Goal: Information Seeking & Learning: Learn about a topic

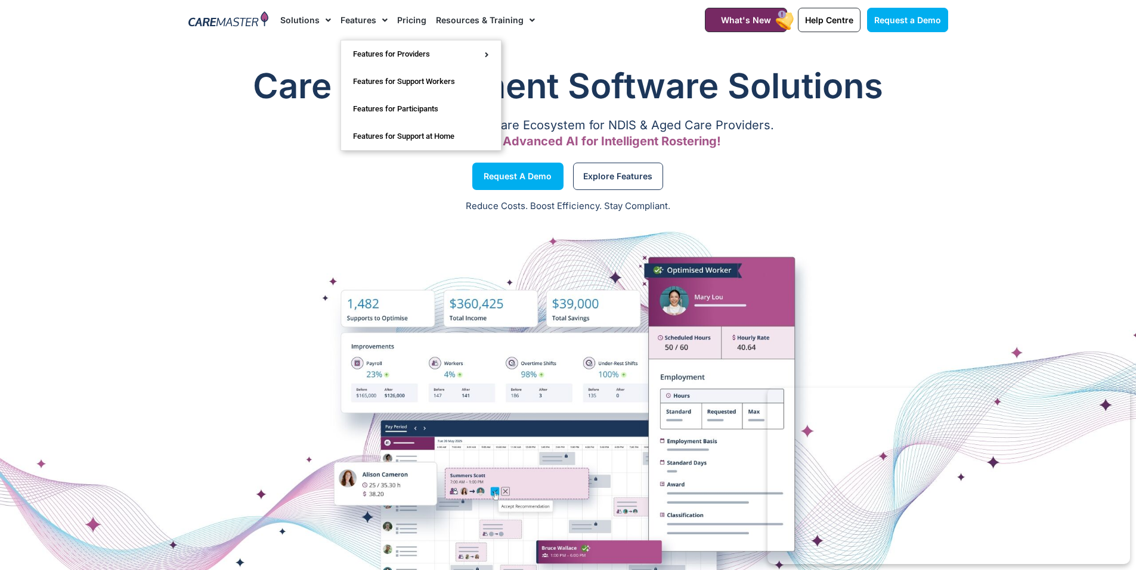
click at [377, 20] on span "Menu" at bounding box center [381, 20] width 11 height 20
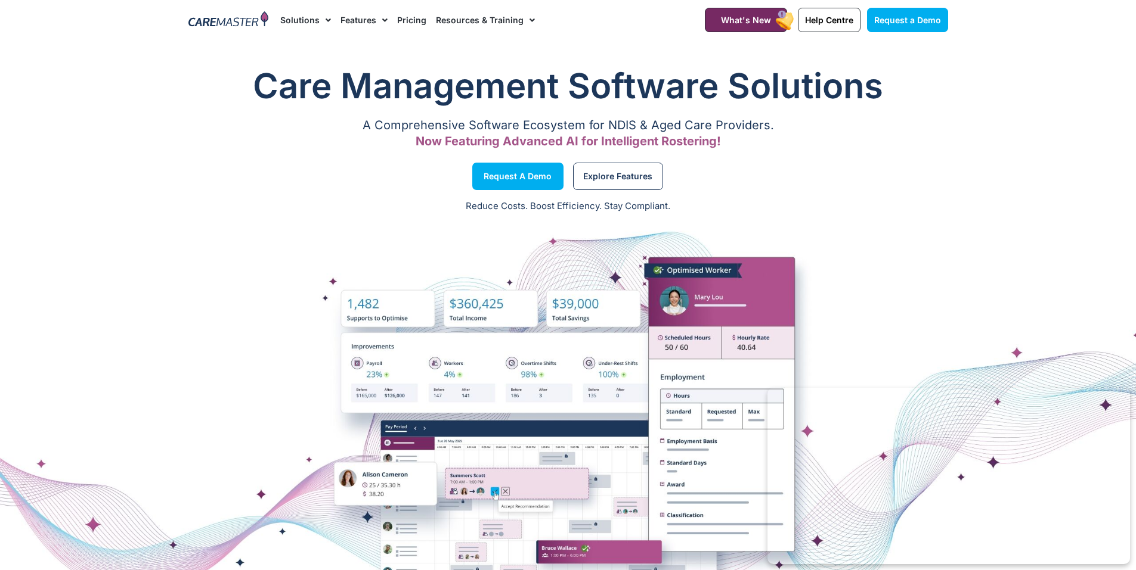
click at [377, 20] on span "Menu" at bounding box center [381, 20] width 11 height 20
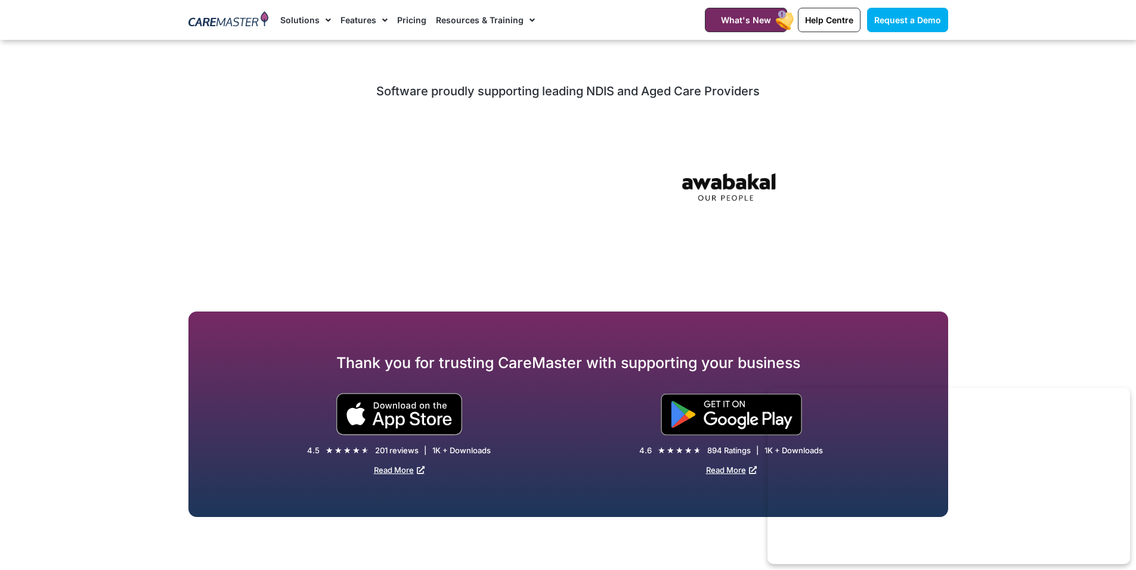
scroll to position [5388, 0]
